Goal: Check status: Check status

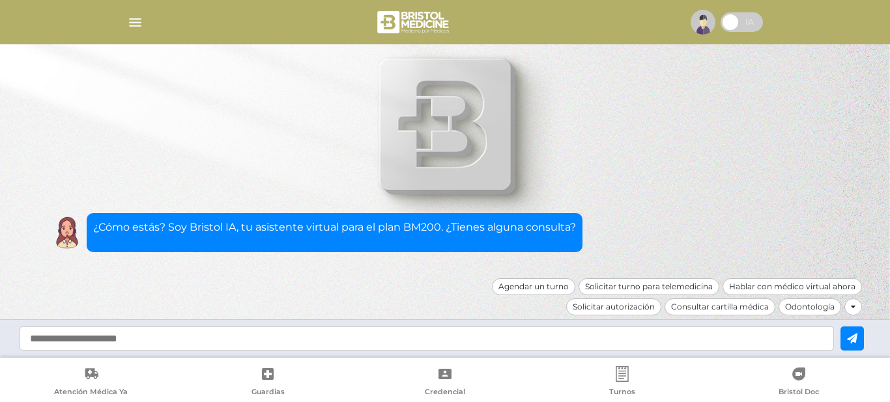
click at [134, 23] on img "button" at bounding box center [135, 22] width 16 height 16
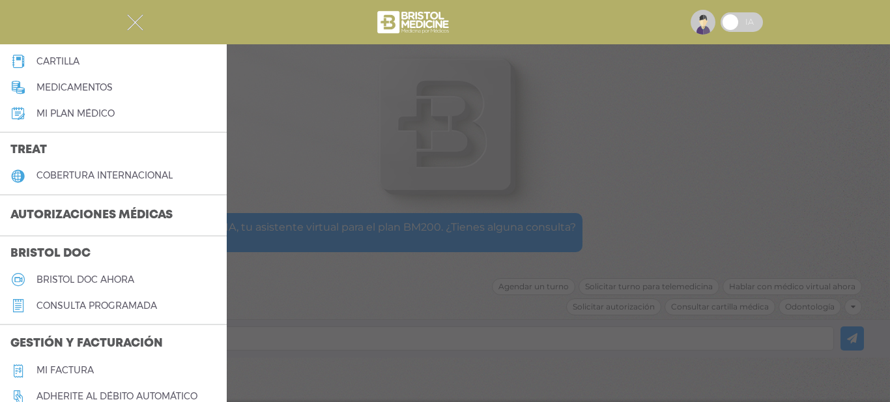
scroll to position [195, 0]
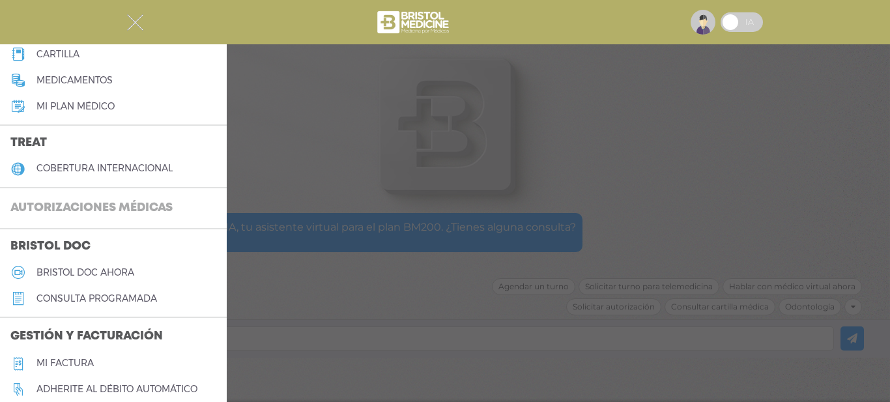
click at [152, 209] on h3 "Autorizaciones médicas" at bounding box center [91, 208] width 183 height 25
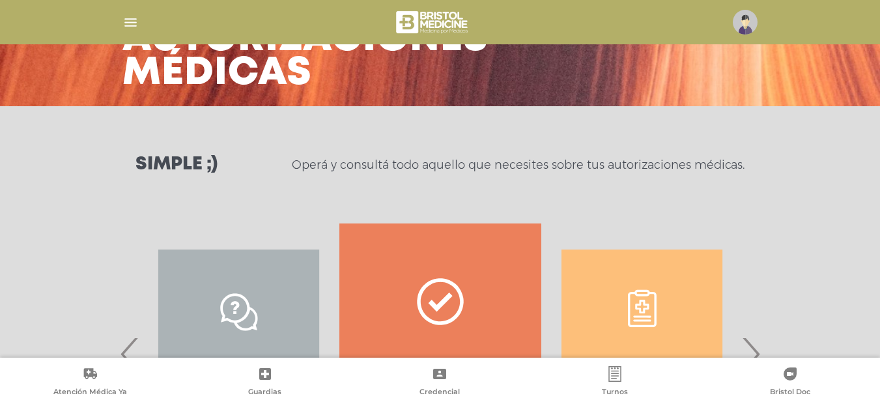
scroll to position [195, 0]
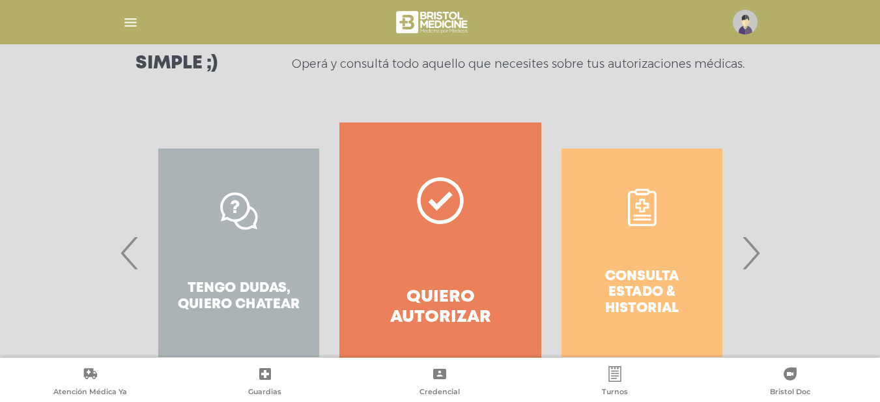
click at [744, 255] on span "›" at bounding box center [750, 253] width 25 height 70
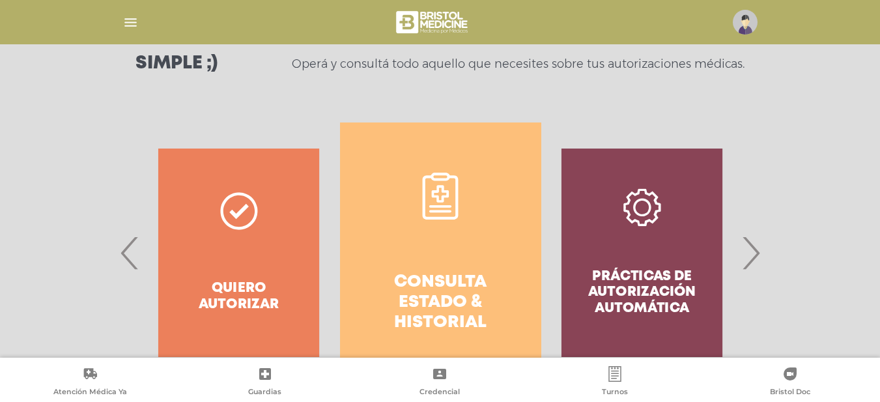
click at [403, 276] on h4 "Consulta estado & historial" at bounding box center [441, 302] width 154 height 61
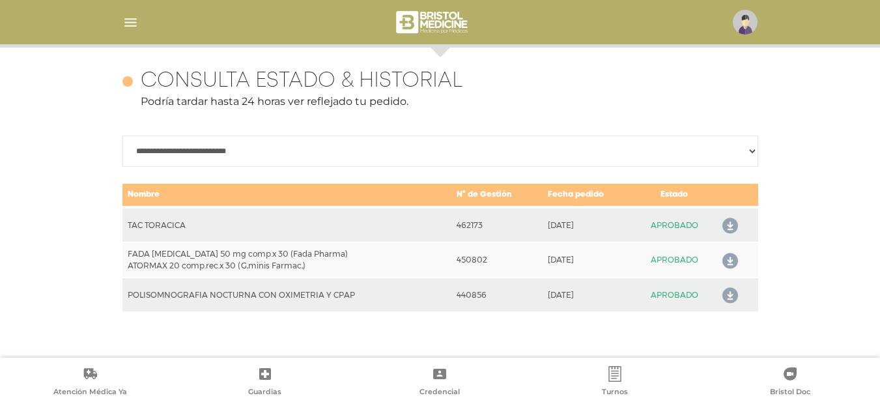
scroll to position [566, 0]
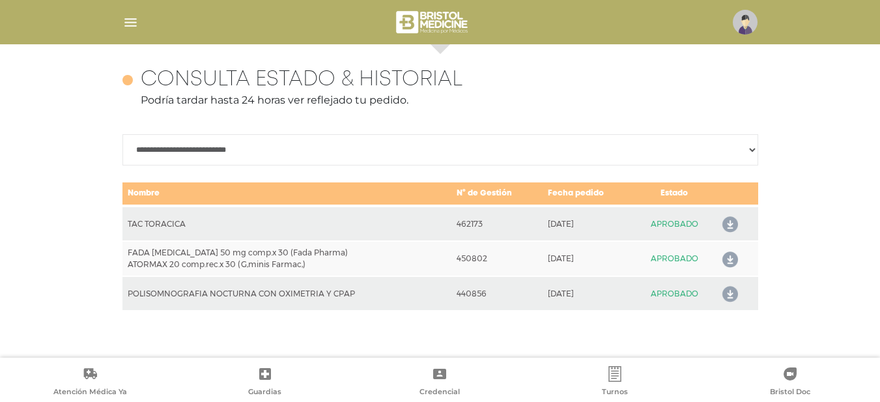
click at [727, 220] on icon at bounding box center [727, 224] width 21 height 21
